Goal: Transaction & Acquisition: Book appointment/travel/reservation

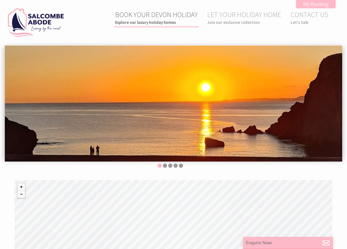
click at [158, 14] on link "BOOK YOUR DEVON HOLIDAY Explore our luxury holiday homes" at bounding box center [156, 17] width 83 height 15
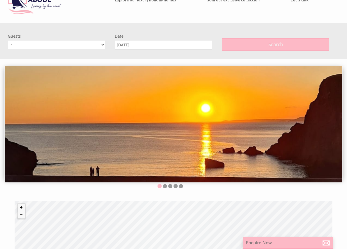
scroll to position [45, 0]
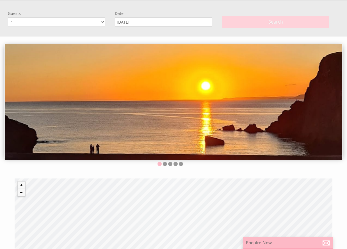
click at [255, 24] on button "Search" at bounding box center [275, 22] width 107 height 12
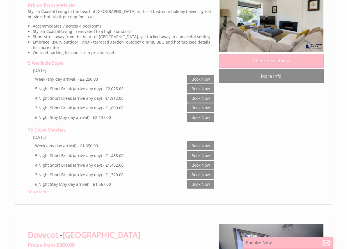
scroll to position [983, 0]
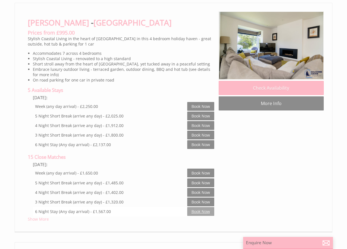
click at [202, 210] on link "Book Now" at bounding box center [200, 211] width 27 height 9
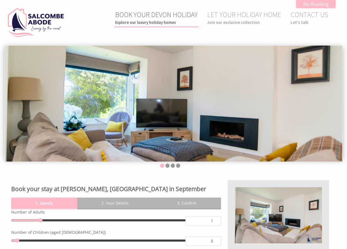
click at [167, 18] on link "BOOK YOUR DEVON HOLIDAY Explore our luxury holiday homes" at bounding box center [156, 17] width 83 height 15
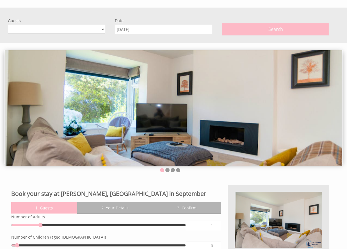
scroll to position [45, 0]
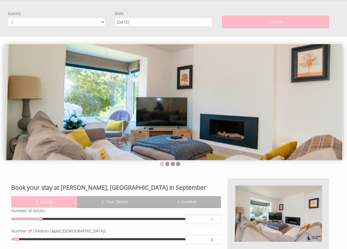
click at [154, 19] on input "[DATE]" at bounding box center [164, 21] width 98 height 9
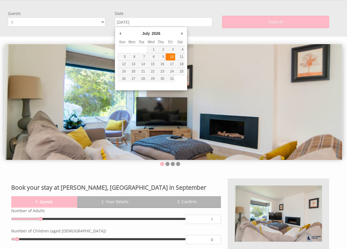
type input "[DATE]"
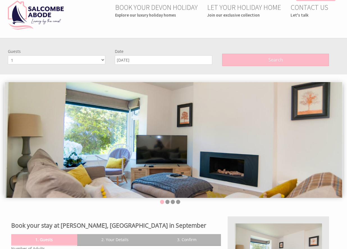
scroll to position [0, 0]
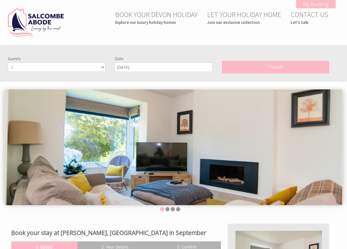
click at [59, 70] on select "1 2 3 4 5 6 7 8 9 10 11 12" at bounding box center [57, 67] width 98 height 9
select select "6"
click at [8, 63] on select "1 2 3 4 5 6 7 8 9 10 11 12" at bounding box center [57, 67] width 98 height 9
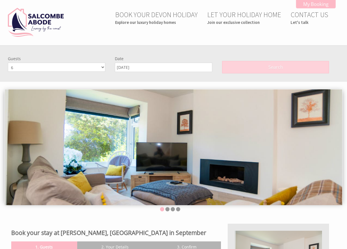
click at [258, 69] on button "Search" at bounding box center [275, 67] width 107 height 12
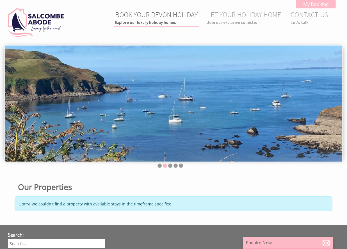
click at [149, 16] on link "BOOK YOUR DEVON HOLIDAY Explore our luxury holiday homes" at bounding box center [156, 17] width 83 height 15
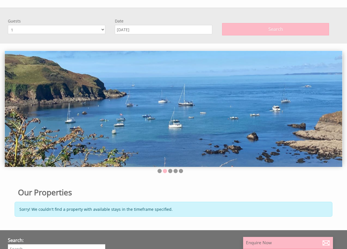
scroll to position [45, 0]
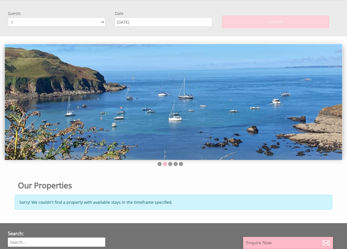
click at [256, 24] on button "Search" at bounding box center [275, 22] width 107 height 12
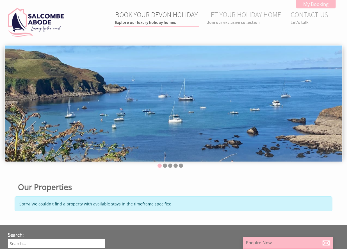
click at [143, 15] on link "BOOK YOUR DEVON HOLIDAY Explore our luxury holiday homes" at bounding box center [156, 17] width 83 height 15
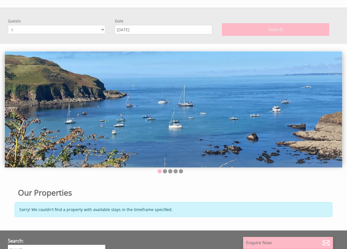
scroll to position [45, 0]
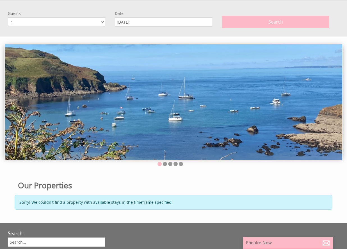
click at [139, 22] on input "[DATE]" at bounding box center [164, 21] width 98 height 9
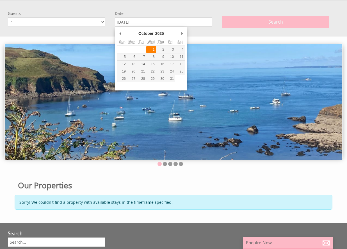
type input "[DATE]"
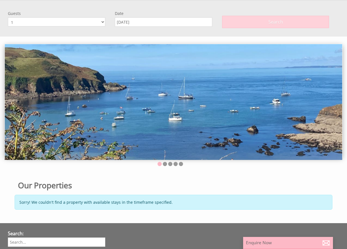
click at [269, 23] on span "Search" at bounding box center [276, 22] width 15 height 6
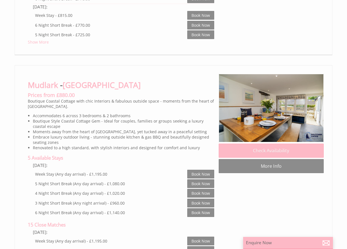
scroll to position [478, 0]
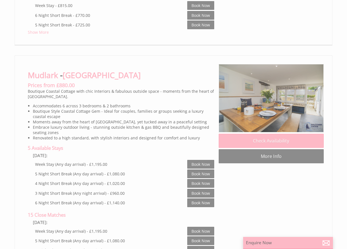
click at [278, 97] on img at bounding box center [271, 98] width 105 height 68
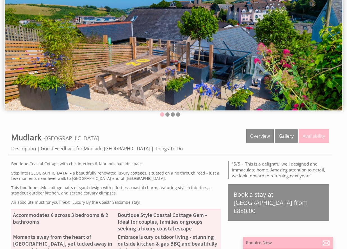
scroll to position [84, 0]
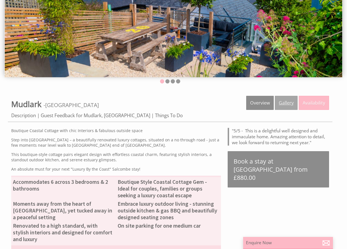
click at [286, 100] on link "Gallery" at bounding box center [286, 103] width 23 height 14
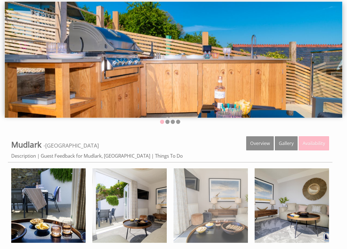
scroll to position [84, 0]
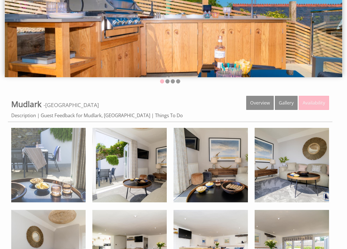
click at [68, 160] on img at bounding box center [48, 165] width 74 height 74
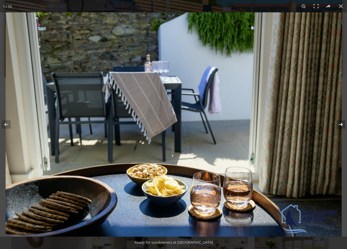
click at [341, 124] on button at bounding box center [338, 124] width 20 height 28
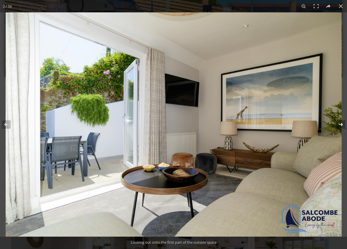
click at [341, 124] on button at bounding box center [338, 124] width 20 height 28
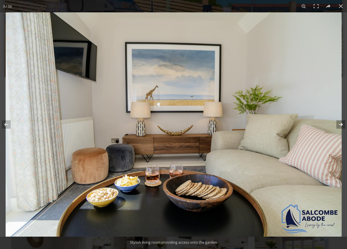
click at [341, 124] on button at bounding box center [338, 124] width 20 height 28
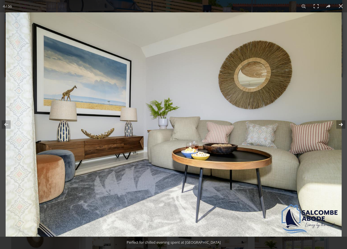
click at [341, 124] on button at bounding box center [338, 124] width 20 height 28
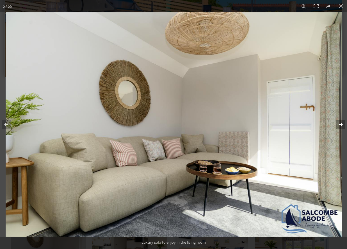
click at [341, 124] on button at bounding box center [338, 124] width 20 height 28
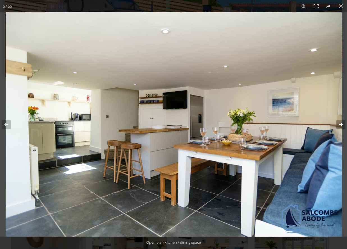
click at [341, 124] on button at bounding box center [338, 124] width 20 height 28
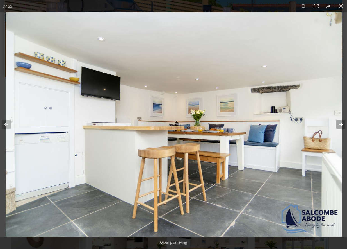
click at [341, 124] on button at bounding box center [338, 124] width 20 height 28
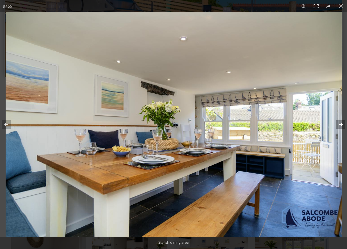
click at [341, 124] on button at bounding box center [338, 124] width 20 height 28
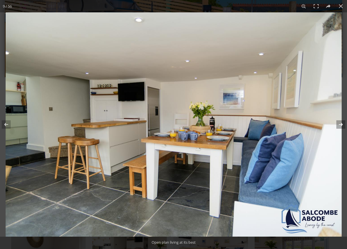
click at [341, 124] on button at bounding box center [338, 124] width 20 height 28
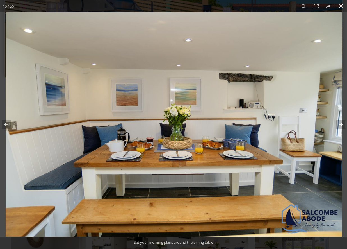
click at [340, 6] on button at bounding box center [341, 6] width 12 height 12
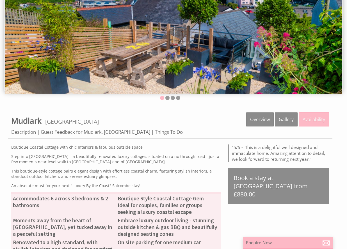
scroll to position [28, 0]
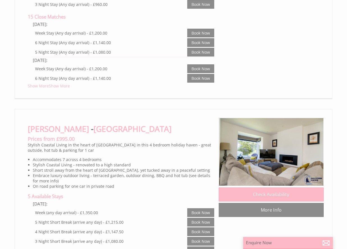
scroll to position [1208, 0]
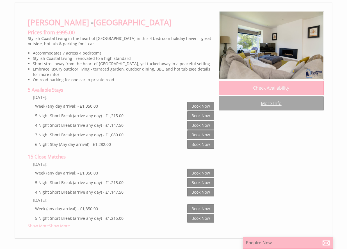
click at [274, 109] on link "More Info" at bounding box center [271, 103] width 105 height 14
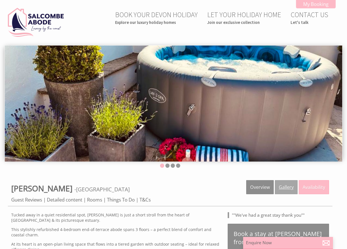
click at [284, 186] on link "Gallery" at bounding box center [286, 187] width 23 height 14
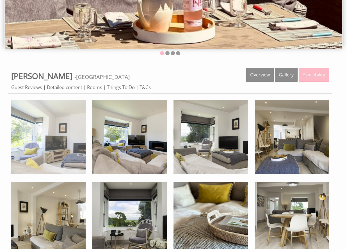
click at [66, 141] on img at bounding box center [48, 137] width 74 height 74
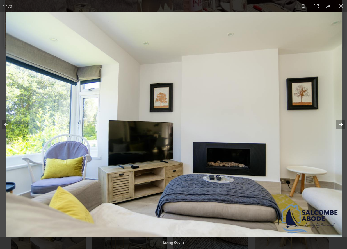
click at [340, 124] on button at bounding box center [338, 124] width 20 height 28
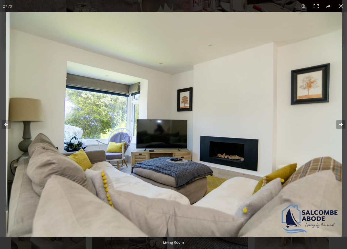
click at [340, 124] on button at bounding box center [338, 124] width 20 height 28
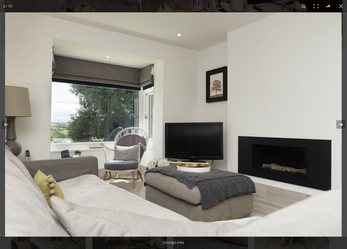
click at [340, 124] on button at bounding box center [338, 124] width 20 height 28
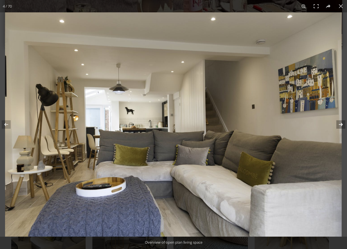
click at [340, 124] on button at bounding box center [338, 124] width 20 height 28
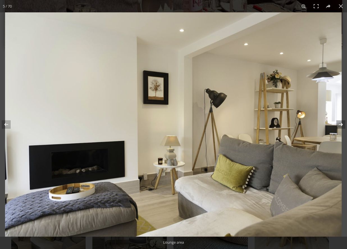
click at [340, 124] on button at bounding box center [338, 124] width 20 height 28
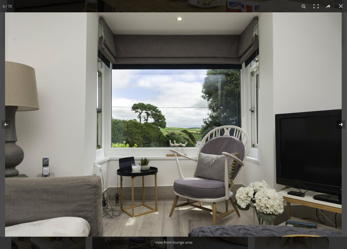
click at [340, 124] on button at bounding box center [338, 124] width 20 height 28
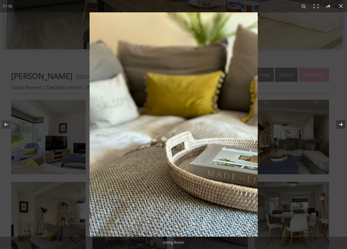
click at [340, 125] on button at bounding box center [338, 124] width 20 height 28
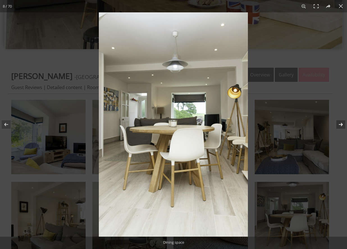
click at [340, 125] on button at bounding box center [338, 124] width 20 height 28
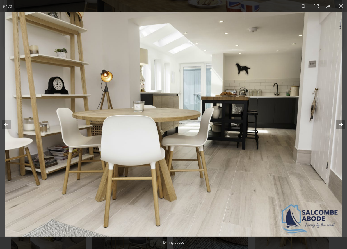
click at [340, 125] on button at bounding box center [338, 124] width 20 height 28
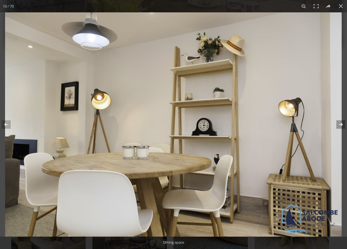
click at [340, 125] on button at bounding box center [338, 124] width 20 height 28
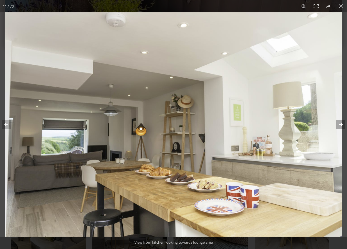
click at [340, 125] on button at bounding box center [338, 124] width 20 height 28
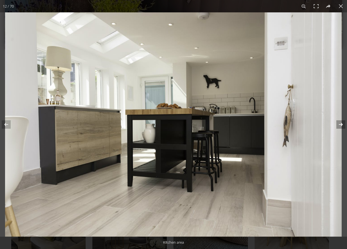
click at [340, 125] on button at bounding box center [338, 124] width 20 height 28
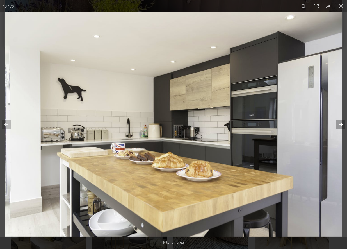
click at [340, 125] on button at bounding box center [338, 124] width 20 height 28
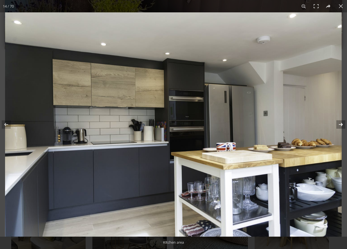
click at [340, 125] on button at bounding box center [338, 124] width 20 height 28
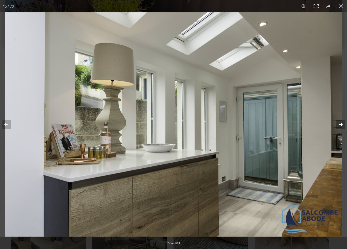
click at [340, 125] on button at bounding box center [338, 124] width 20 height 28
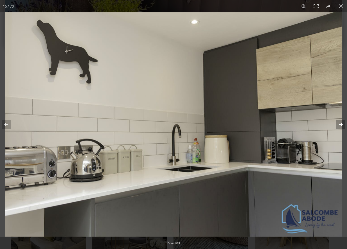
click at [340, 125] on button at bounding box center [338, 124] width 20 height 28
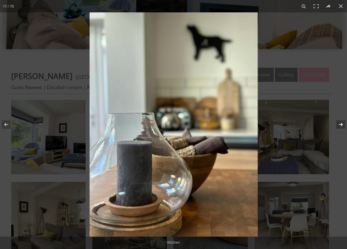
click at [340, 125] on button at bounding box center [338, 124] width 20 height 28
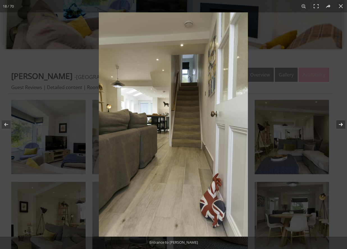
click at [340, 125] on button at bounding box center [338, 124] width 20 height 28
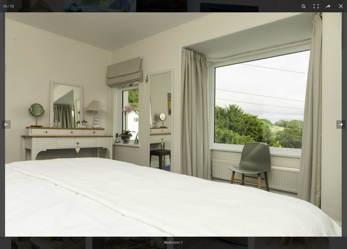
click at [340, 125] on button at bounding box center [338, 124] width 20 height 28
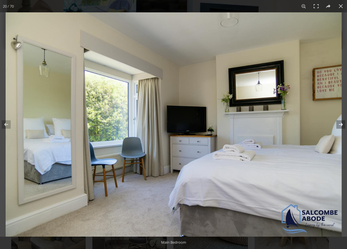
click at [340, 125] on button at bounding box center [338, 124] width 20 height 28
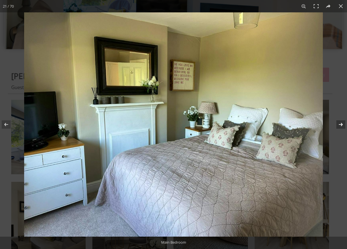
click at [340, 125] on button at bounding box center [338, 124] width 20 height 28
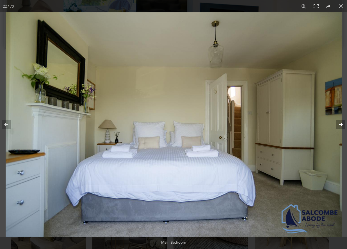
click at [340, 125] on button at bounding box center [338, 124] width 20 height 28
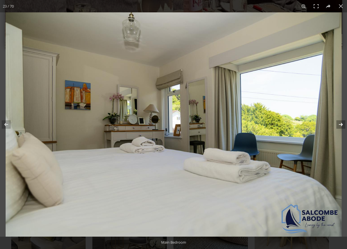
click at [339, 124] on button at bounding box center [338, 124] width 20 height 28
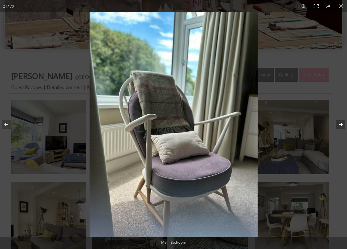
click at [339, 124] on button at bounding box center [338, 124] width 20 height 28
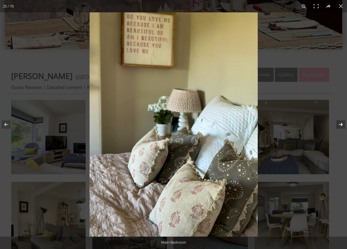
click at [339, 124] on button at bounding box center [338, 124] width 20 height 28
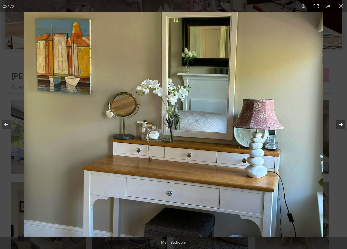
click at [339, 124] on button at bounding box center [338, 124] width 20 height 28
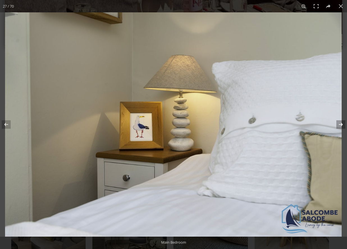
click at [339, 124] on button at bounding box center [338, 124] width 20 height 28
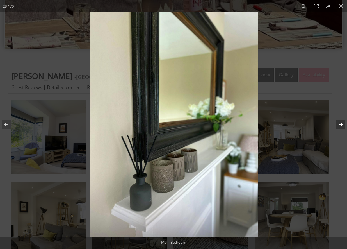
click at [339, 124] on button at bounding box center [338, 124] width 20 height 28
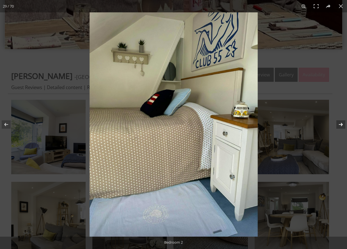
click at [339, 124] on button at bounding box center [338, 124] width 20 height 28
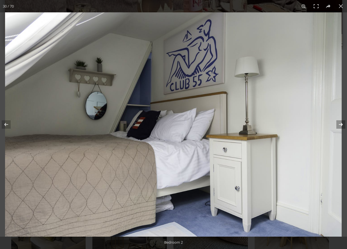
click at [339, 124] on button at bounding box center [338, 124] width 20 height 28
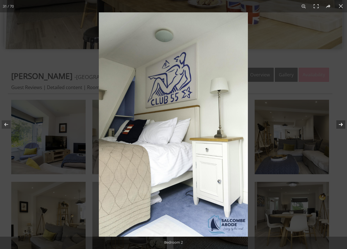
click at [339, 124] on button at bounding box center [338, 124] width 20 height 28
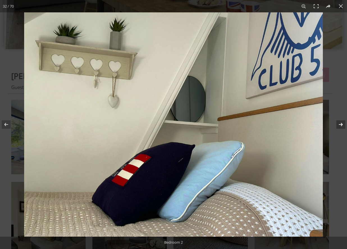
click at [339, 124] on button at bounding box center [338, 124] width 20 height 28
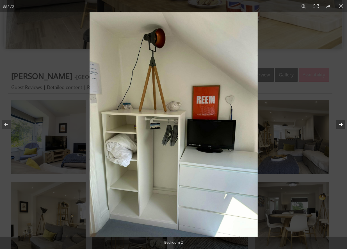
click at [339, 124] on button at bounding box center [338, 124] width 20 height 28
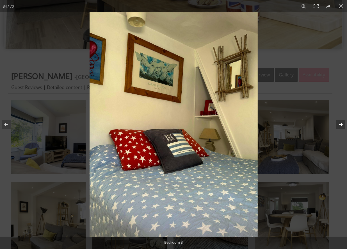
click at [339, 124] on button at bounding box center [338, 124] width 20 height 28
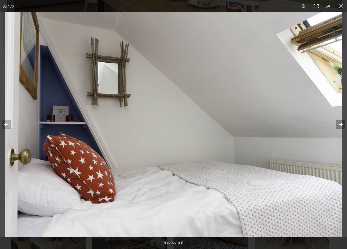
click at [339, 124] on button at bounding box center [338, 124] width 20 height 28
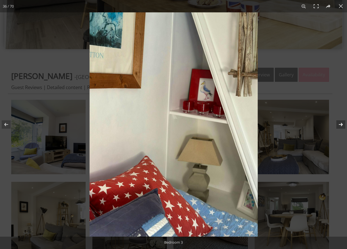
click at [339, 124] on button at bounding box center [338, 124] width 20 height 28
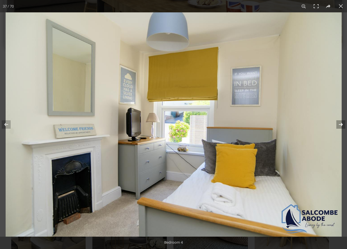
click at [339, 124] on button at bounding box center [338, 124] width 20 height 28
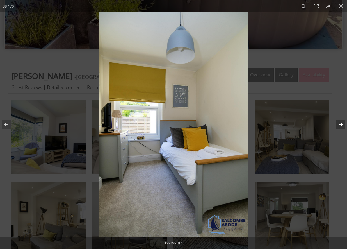
click at [341, 124] on button at bounding box center [338, 124] width 20 height 28
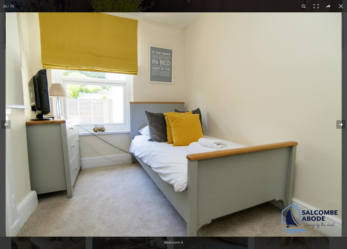
click at [341, 124] on button at bounding box center [338, 124] width 20 height 28
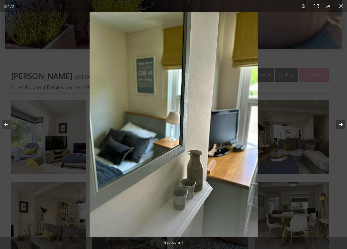
click at [341, 124] on button at bounding box center [338, 124] width 20 height 28
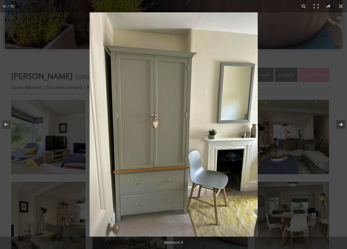
click at [341, 124] on button at bounding box center [338, 124] width 20 height 28
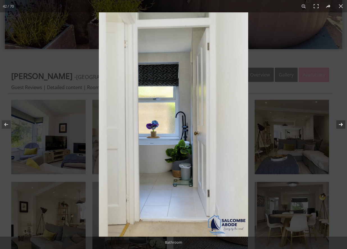
click at [341, 124] on button at bounding box center [338, 124] width 20 height 28
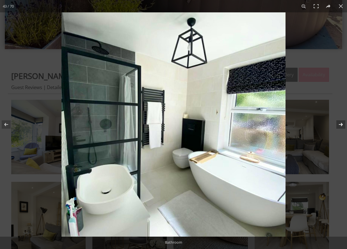
click at [341, 124] on button at bounding box center [338, 124] width 20 height 28
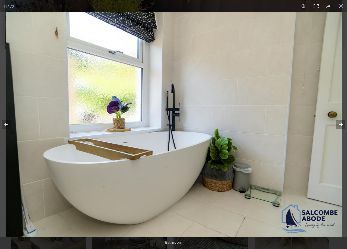
click at [341, 124] on button at bounding box center [338, 124] width 20 height 28
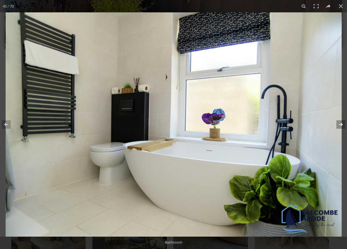
click at [341, 124] on button at bounding box center [338, 124] width 20 height 28
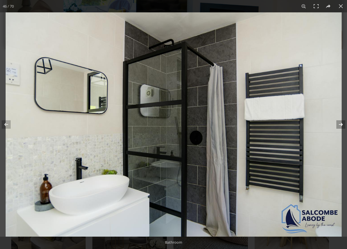
click at [341, 124] on button at bounding box center [338, 124] width 20 height 28
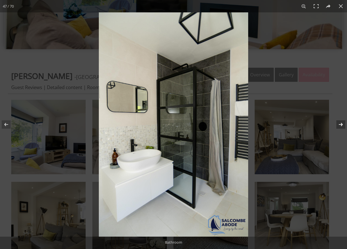
click at [341, 124] on button at bounding box center [338, 124] width 20 height 28
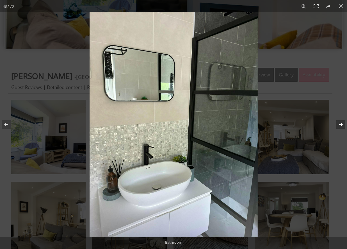
click at [340, 124] on button at bounding box center [338, 124] width 20 height 28
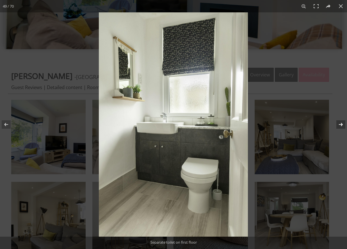
click at [340, 124] on button at bounding box center [338, 124] width 20 height 28
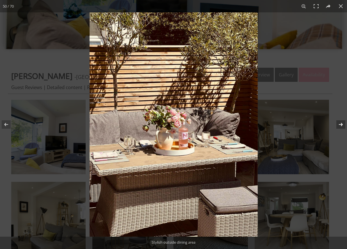
click at [340, 124] on button at bounding box center [338, 124] width 20 height 28
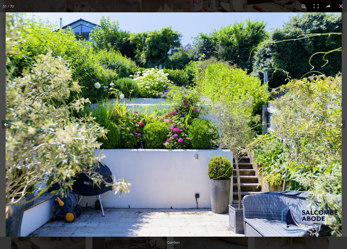
click at [8, 123] on button at bounding box center [10, 124] width 20 height 28
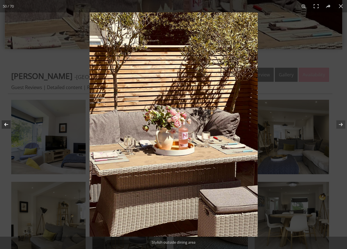
click at [8, 123] on button at bounding box center [10, 124] width 20 height 28
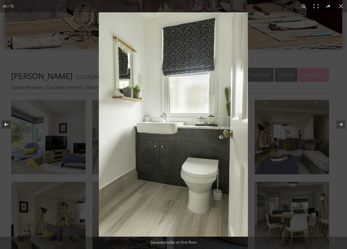
click at [8, 123] on button at bounding box center [10, 124] width 20 height 28
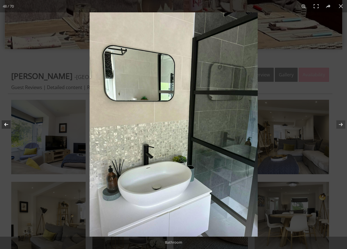
click at [8, 123] on button at bounding box center [10, 124] width 20 height 28
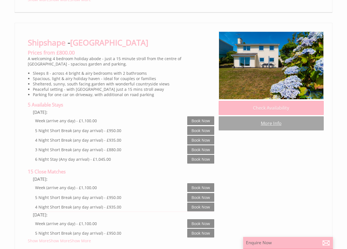
scroll to position [1489, 0]
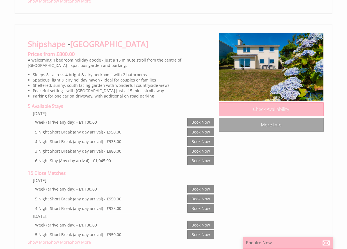
click at [268, 131] on link "More Info" at bounding box center [271, 125] width 105 height 14
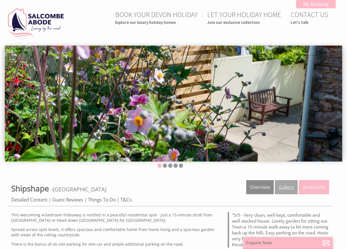
click at [283, 190] on link "Gallery" at bounding box center [286, 187] width 23 height 14
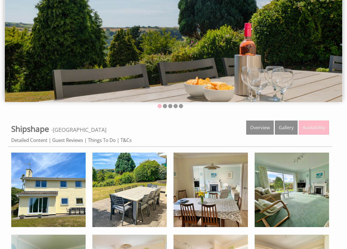
scroll to position [112, 0]
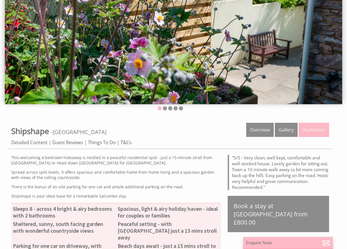
scroll to position [112, 0]
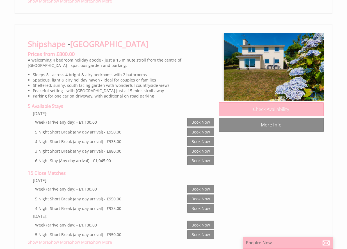
scroll to position [0, 5]
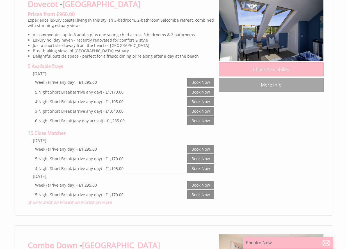
click at [276, 90] on link "More Info" at bounding box center [271, 85] width 105 height 14
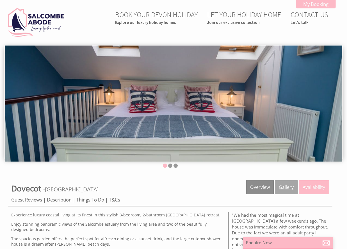
click at [287, 186] on link "Gallery" at bounding box center [286, 187] width 23 height 14
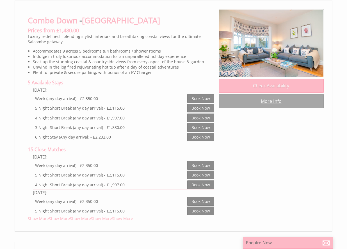
click at [268, 103] on link "More Info" at bounding box center [271, 101] width 105 height 14
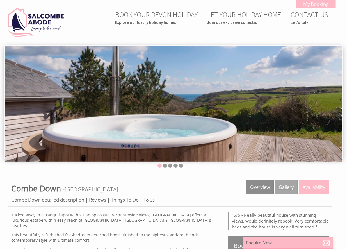
click at [282, 188] on link "Gallery" at bounding box center [286, 187] width 23 height 14
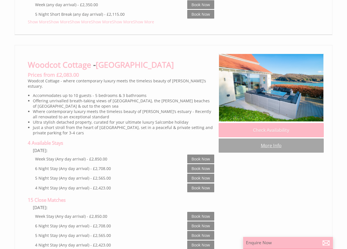
click at [282, 153] on link "More Info" at bounding box center [271, 146] width 105 height 14
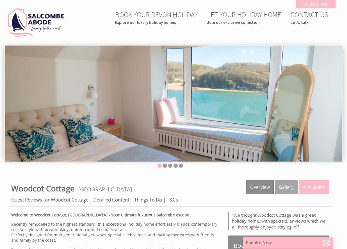
click at [282, 187] on link "Gallery" at bounding box center [286, 187] width 23 height 14
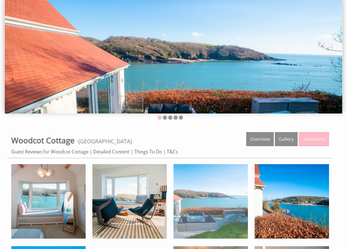
scroll to position [112, 0]
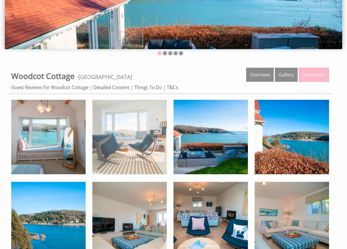
click at [123, 134] on img at bounding box center [129, 137] width 74 height 74
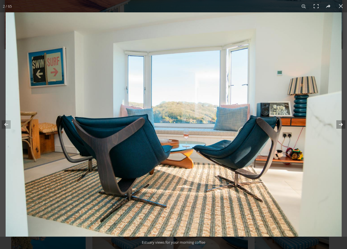
click at [341, 125] on button at bounding box center [338, 124] width 20 height 28
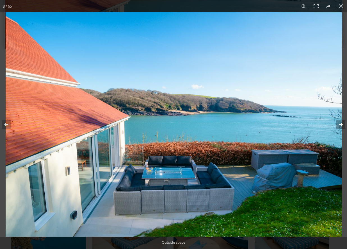
click at [341, 125] on button at bounding box center [338, 124] width 20 height 28
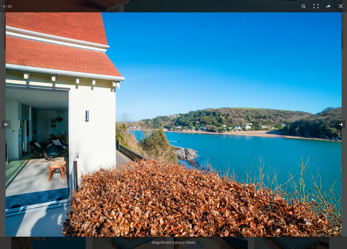
click at [341, 125] on button at bounding box center [338, 124] width 20 height 28
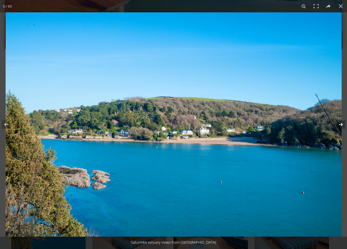
click at [341, 125] on button at bounding box center [338, 124] width 20 height 28
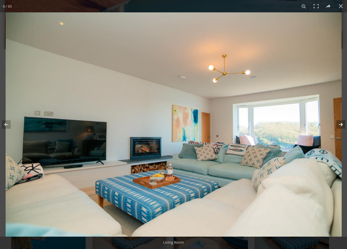
click at [341, 125] on button at bounding box center [338, 124] width 20 height 28
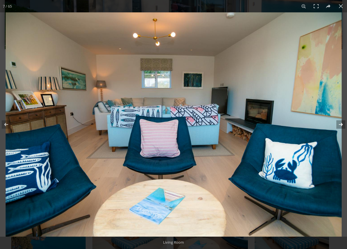
click at [341, 125] on button at bounding box center [338, 124] width 20 height 28
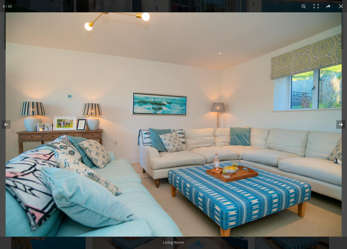
click at [341, 125] on button at bounding box center [338, 124] width 20 height 28
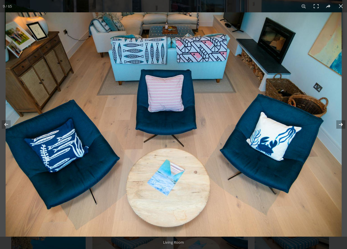
click at [341, 125] on button at bounding box center [338, 124] width 20 height 28
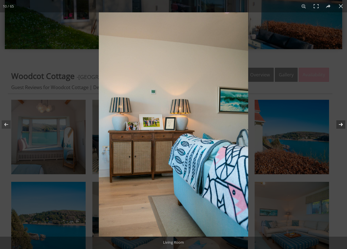
click at [341, 125] on button at bounding box center [338, 124] width 20 height 28
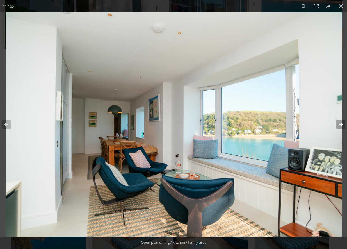
click at [341, 125] on button at bounding box center [338, 124] width 20 height 28
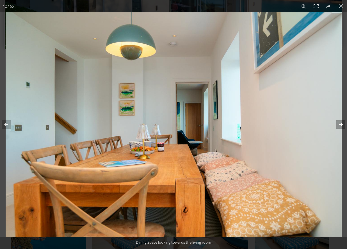
click at [341, 125] on button at bounding box center [338, 124] width 20 height 28
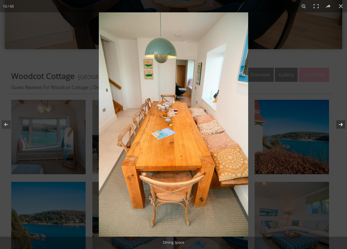
click at [341, 125] on button at bounding box center [338, 124] width 20 height 28
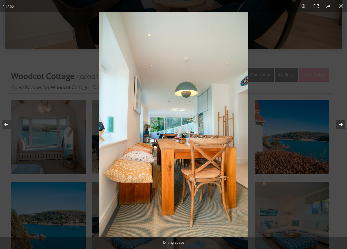
click at [341, 125] on button at bounding box center [338, 124] width 20 height 28
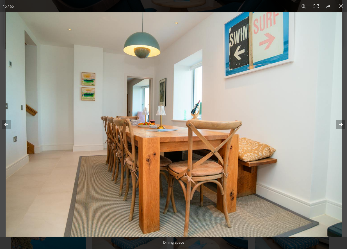
click at [341, 125] on button at bounding box center [338, 124] width 20 height 28
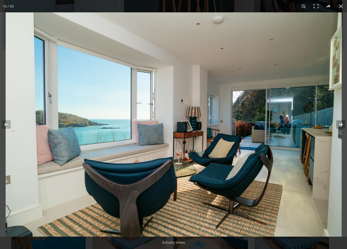
click at [341, 125] on button at bounding box center [338, 124] width 20 height 28
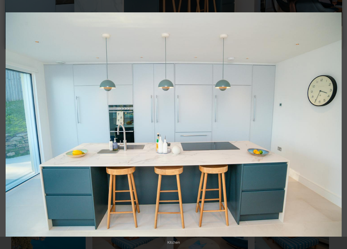
click at [341, 125] on button at bounding box center [338, 124] width 20 height 28
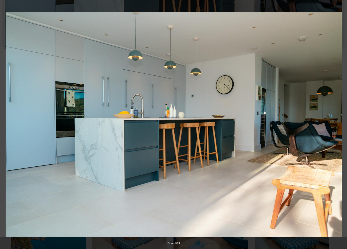
click at [341, 125] on button at bounding box center [338, 124] width 20 height 28
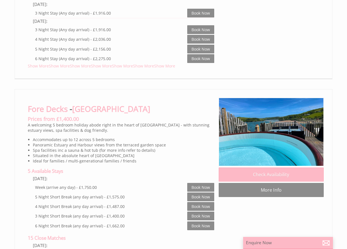
scroll to position [2613, 0]
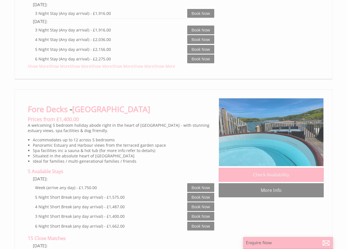
click at [275, 134] on img at bounding box center [271, 132] width 105 height 68
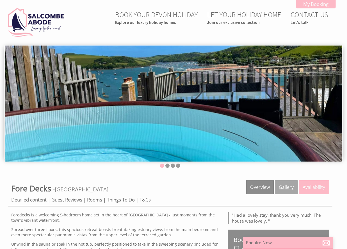
click at [283, 185] on link "Gallery" at bounding box center [286, 187] width 23 height 14
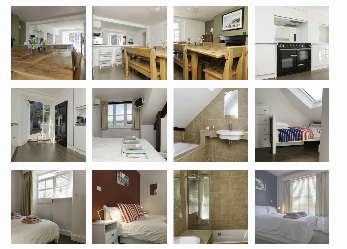
scroll to position [421, 0]
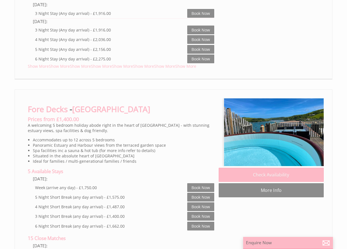
scroll to position [0, 5]
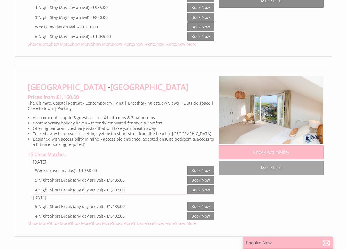
click at [264, 164] on link "More Info" at bounding box center [271, 168] width 105 height 14
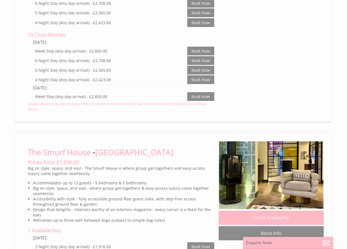
scroll to position [2293, 0]
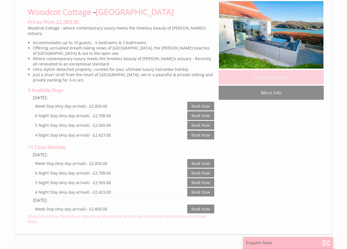
click at [276, 84] on link "Check Availability" at bounding box center [271, 77] width 105 height 14
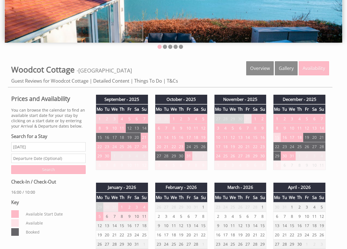
scroll to position [105, 0]
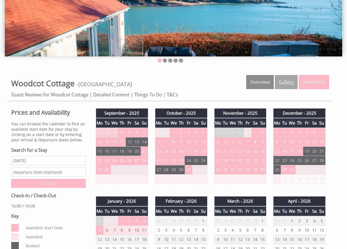
click at [286, 81] on link "Gallery" at bounding box center [286, 82] width 23 height 14
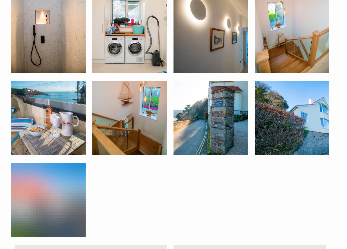
scroll to position [1383, 0]
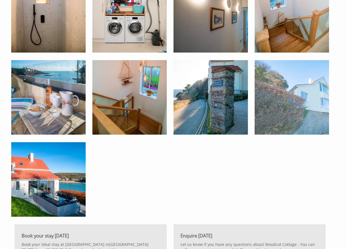
click at [298, 109] on img at bounding box center [292, 97] width 74 height 74
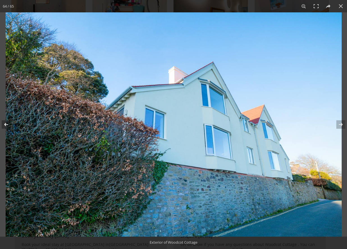
click at [7, 124] on button at bounding box center [10, 124] width 20 height 28
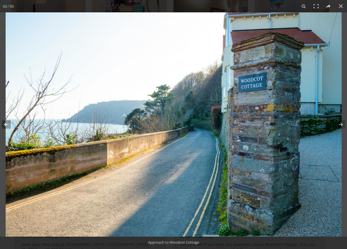
click at [7, 124] on button at bounding box center [10, 124] width 20 height 28
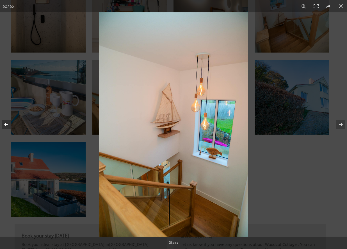
click at [7, 124] on button at bounding box center [10, 124] width 20 height 28
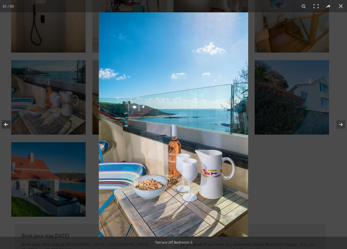
click at [7, 124] on button at bounding box center [10, 124] width 20 height 28
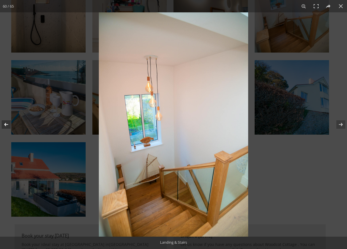
click at [7, 124] on button at bounding box center [10, 124] width 20 height 28
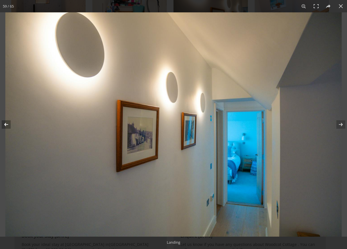
click at [7, 124] on button at bounding box center [10, 124] width 20 height 28
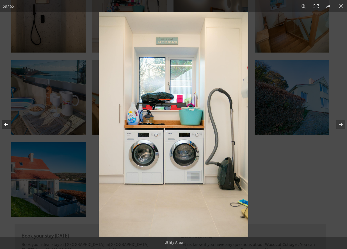
click at [7, 124] on button at bounding box center [10, 124] width 20 height 28
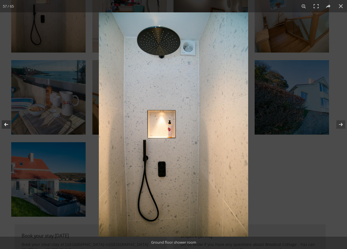
click at [7, 124] on button at bounding box center [10, 124] width 20 height 28
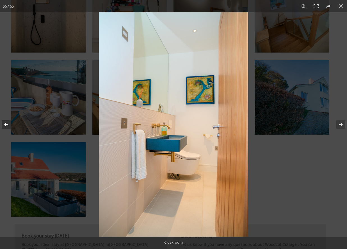
click at [7, 124] on button at bounding box center [10, 124] width 20 height 28
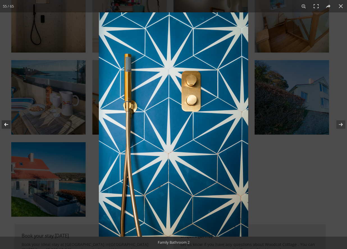
click at [7, 124] on button at bounding box center [10, 124] width 20 height 28
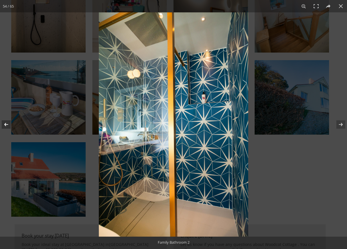
click at [7, 124] on button at bounding box center [10, 124] width 20 height 28
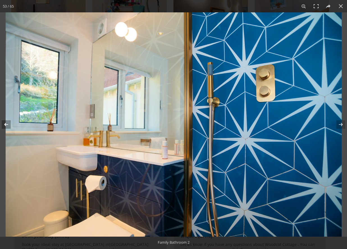
click at [7, 124] on button at bounding box center [10, 124] width 20 height 28
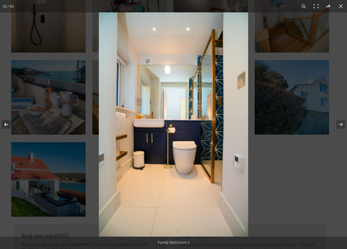
click at [7, 124] on button at bounding box center [10, 124] width 20 height 28
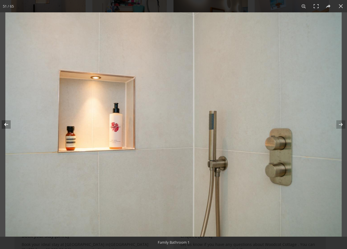
click at [7, 124] on button at bounding box center [10, 124] width 20 height 28
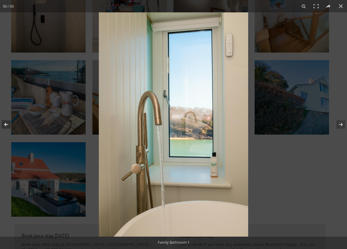
click at [7, 124] on button at bounding box center [10, 124] width 20 height 28
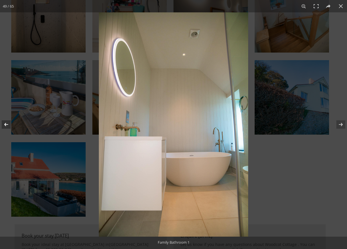
click at [7, 124] on button at bounding box center [10, 124] width 20 height 28
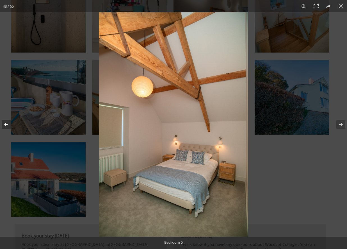
click at [7, 124] on button at bounding box center [10, 124] width 20 height 28
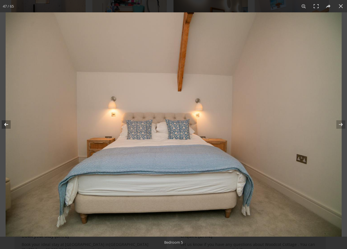
click at [7, 124] on button at bounding box center [10, 124] width 20 height 28
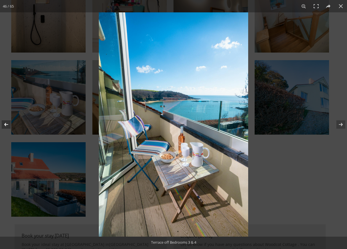
click at [7, 124] on button at bounding box center [10, 124] width 20 height 28
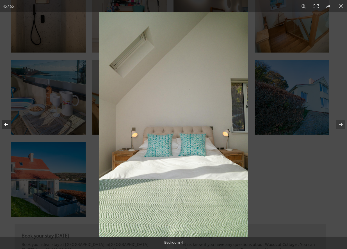
click at [7, 124] on button at bounding box center [10, 124] width 20 height 28
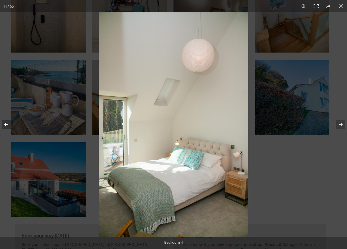
click at [7, 124] on button at bounding box center [10, 124] width 20 height 28
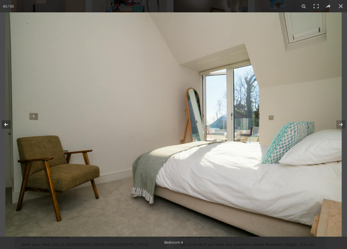
click at [7, 124] on button at bounding box center [10, 124] width 20 height 28
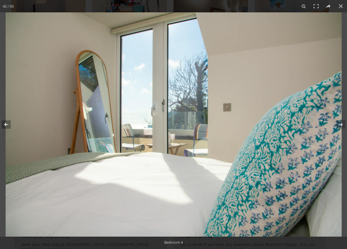
click at [7, 124] on button at bounding box center [10, 124] width 20 height 28
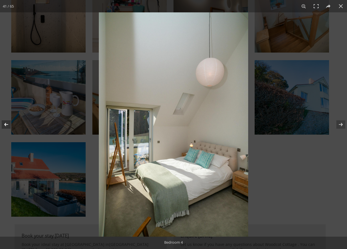
click at [7, 124] on button at bounding box center [10, 124] width 20 height 28
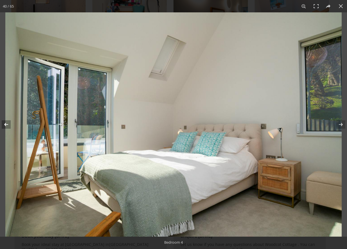
click at [7, 124] on button at bounding box center [10, 124] width 20 height 28
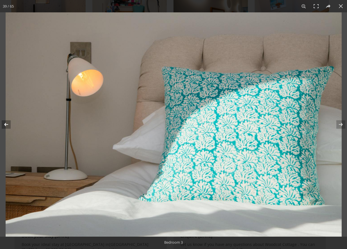
click at [7, 124] on button at bounding box center [10, 124] width 20 height 28
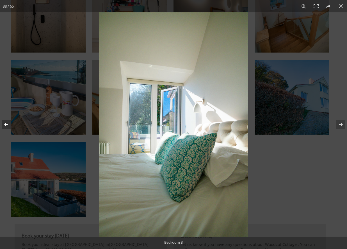
click at [7, 124] on button at bounding box center [10, 124] width 20 height 28
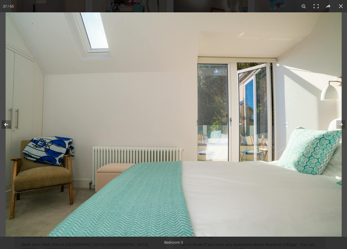
click at [7, 124] on button at bounding box center [10, 124] width 20 height 28
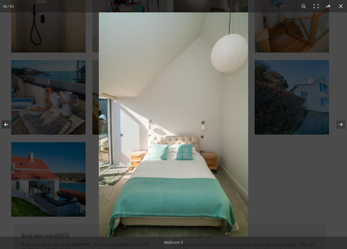
click at [7, 124] on button at bounding box center [10, 124] width 20 height 28
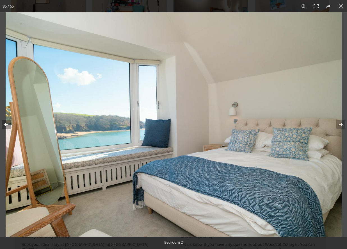
click at [7, 124] on button at bounding box center [10, 124] width 20 height 28
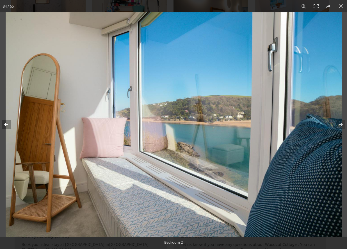
click at [7, 124] on button at bounding box center [10, 124] width 20 height 28
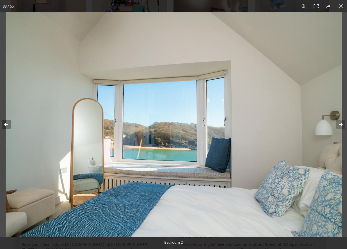
click at [7, 124] on button at bounding box center [10, 124] width 20 height 28
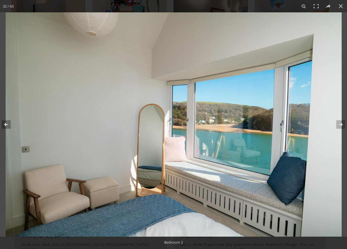
click at [7, 124] on button at bounding box center [10, 124] width 20 height 28
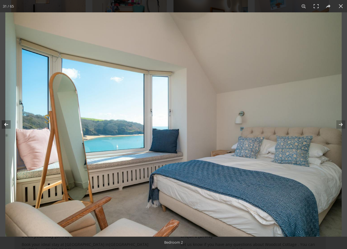
click at [7, 124] on button at bounding box center [10, 124] width 20 height 28
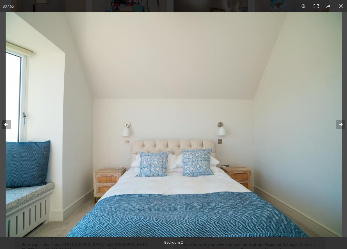
click at [7, 124] on button at bounding box center [10, 124] width 20 height 28
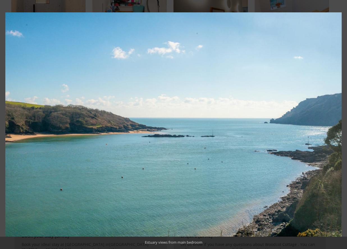
click at [7, 124] on button at bounding box center [10, 124] width 20 height 28
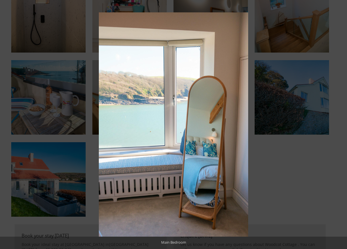
click at [7, 124] on button at bounding box center [10, 124] width 20 height 28
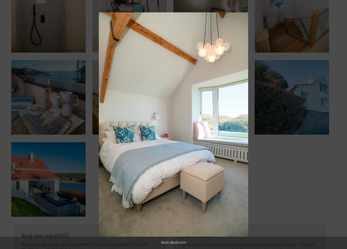
click at [7, 124] on button at bounding box center [10, 124] width 20 height 28
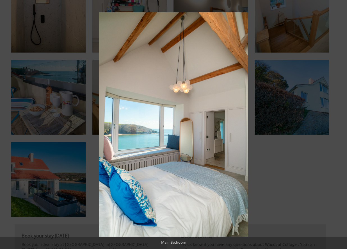
click at [7, 124] on button at bounding box center [10, 124] width 20 height 28
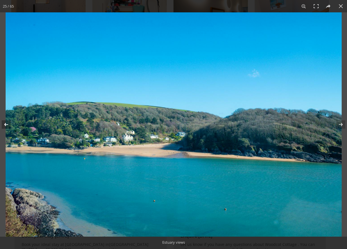
click at [7, 124] on button at bounding box center [10, 124] width 20 height 28
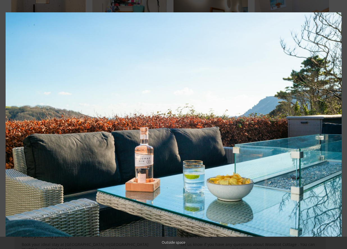
click at [7, 124] on button at bounding box center [10, 124] width 20 height 28
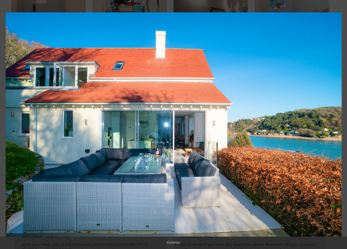
click at [7, 124] on button at bounding box center [10, 124] width 20 height 28
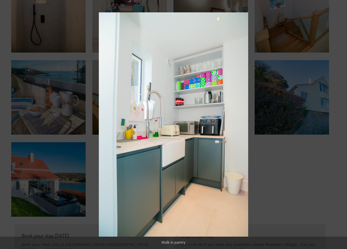
click at [7, 124] on button at bounding box center [10, 124] width 20 height 28
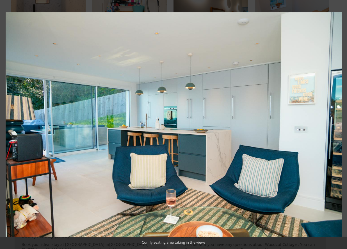
click at [7, 124] on button at bounding box center [10, 124] width 20 height 28
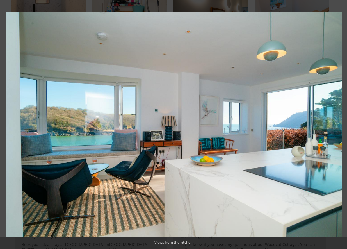
click at [7, 124] on button at bounding box center [10, 124] width 20 height 28
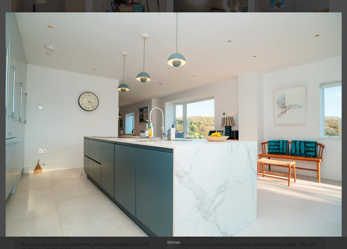
click at [7, 124] on button at bounding box center [10, 124] width 20 height 28
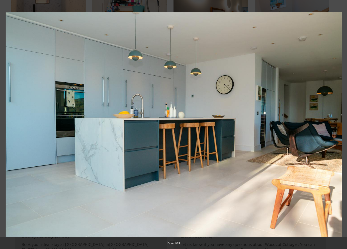
click at [7, 124] on button at bounding box center [10, 124] width 20 height 28
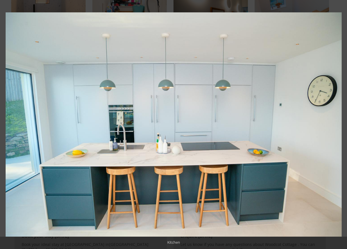
click at [7, 124] on button at bounding box center [10, 124] width 20 height 28
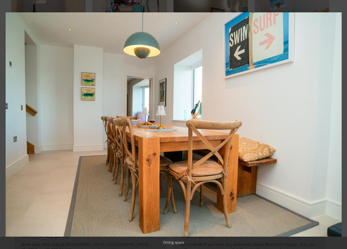
click at [7, 124] on button at bounding box center [10, 124] width 20 height 28
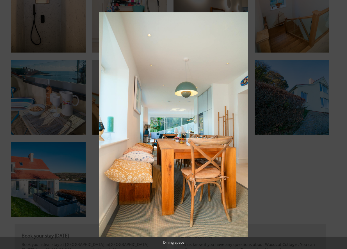
click at [7, 124] on button at bounding box center [10, 124] width 20 height 28
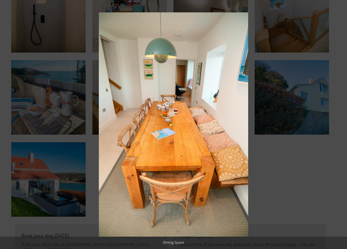
click at [7, 124] on button at bounding box center [10, 124] width 20 height 28
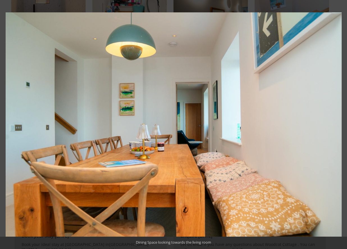
click at [7, 124] on button at bounding box center [10, 124] width 20 height 28
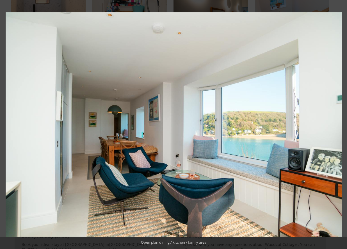
click at [7, 124] on button at bounding box center [10, 124] width 20 height 28
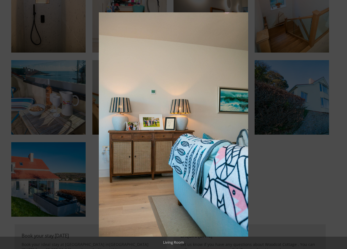
click at [7, 124] on button at bounding box center [10, 124] width 20 height 28
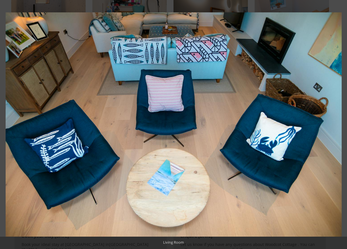
click at [7, 124] on button at bounding box center [10, 124] width 20 height 28
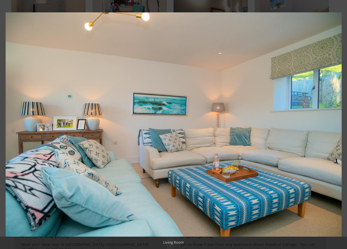
click at [7, 124] on button at bounding box center [10, 124] width 20 height 28
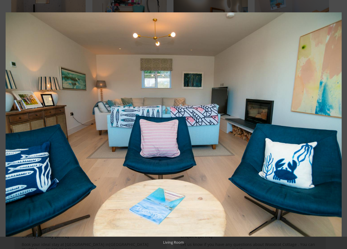
click at [7, 124] on button at bounding box center [10, 124] width 20 height 28
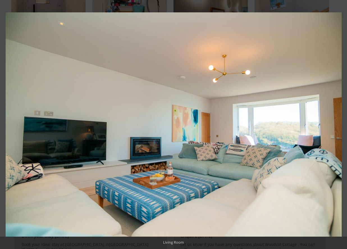
click at [7, 124] on button at bounding box center [10, 124] width 20 height 28
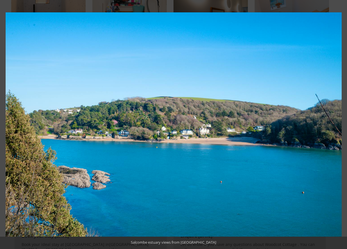
click at [7, 124] on button at bounding box center [10, 124] width 20 height 28
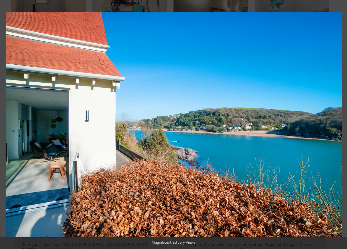
click at [7, 124] on button at bounding box center [10, 124] width 20 height 28
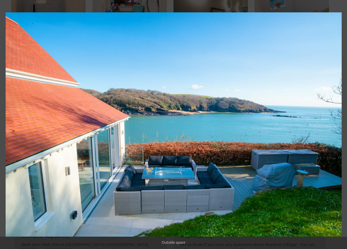
click at [7, 124] on button at bounding box center [10, 124] width 20 height 28
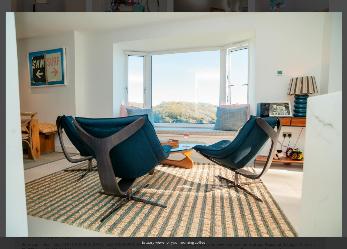
click at [7, 124] on button at bounding box center [10, 124] width 20 height 28
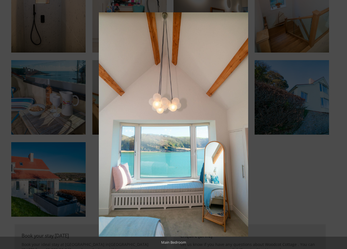
click at [7, 124] on button at bounding box center [10, 124] width 20 height 28
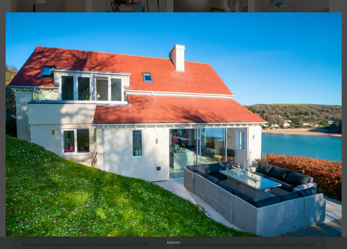
click at [7, 124] on button at bounding box center [10, 124] width 20 height 28
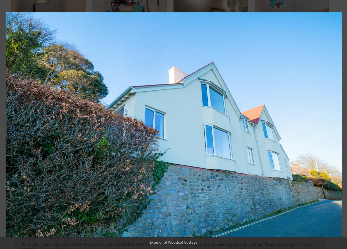
click at [7, 124] on button at bounding box center [10, 124] width 20 height 28
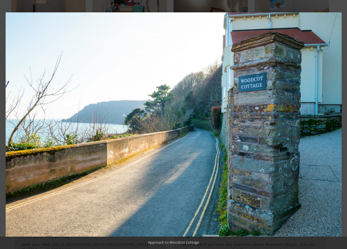
click at [7, 124] on button at bounding box center [10, 124] width 20 height 28
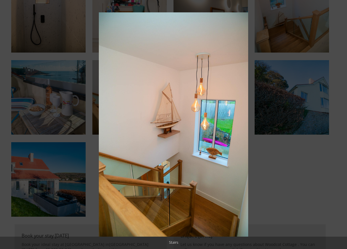
click at [7, 124] on button at bounding box center [10, 124] width 20 height 28
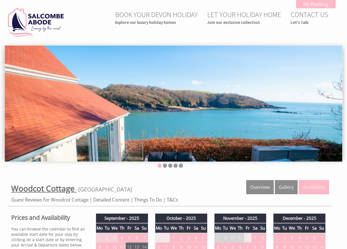
click at [57, 190] on span "Woodcot Cottage" at bounding box center [43, 188] width 64 height 11
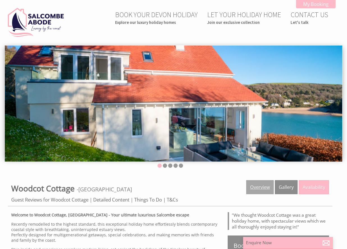
click at [265, 190] on link "Overview" at bounding box center [260, 187] width 28 height 14
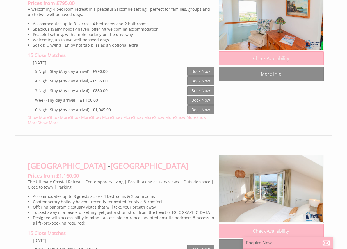
scroll to position [3585, 0]
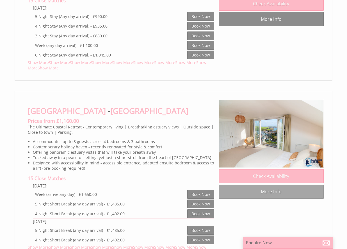
click at [267, 188] on link "More Info" at bounding box center [271, 192] width 105 height 14
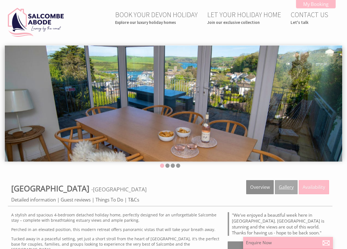
click at [285, 184] on link "Gallery" at bounding box center [286, 187] width 23 height 14
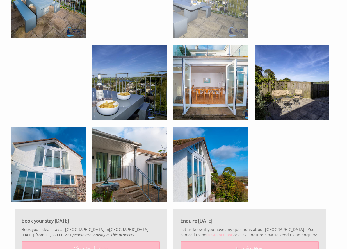
scroll to position [1433, 0]
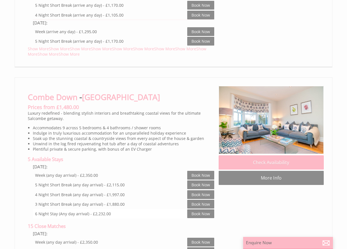
scroll to position [2040, 0]
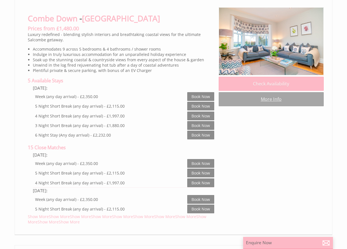
click at [267, 103] on link "More Info" at bounding box center [271, 99] width 105 height 14
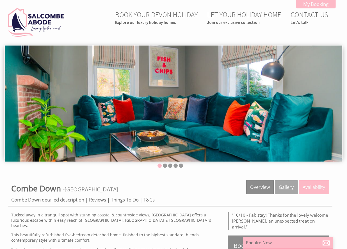
click at [283, 188] on link "Gallery" at bounding box center [286, 187] width 23 height 14
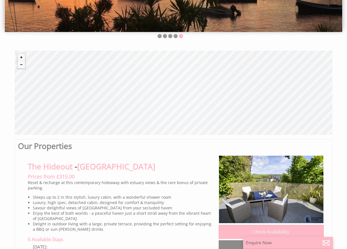
scroll to position [129, 0]
